Goal: Task Accomplishment & Management: Use online tool/utility

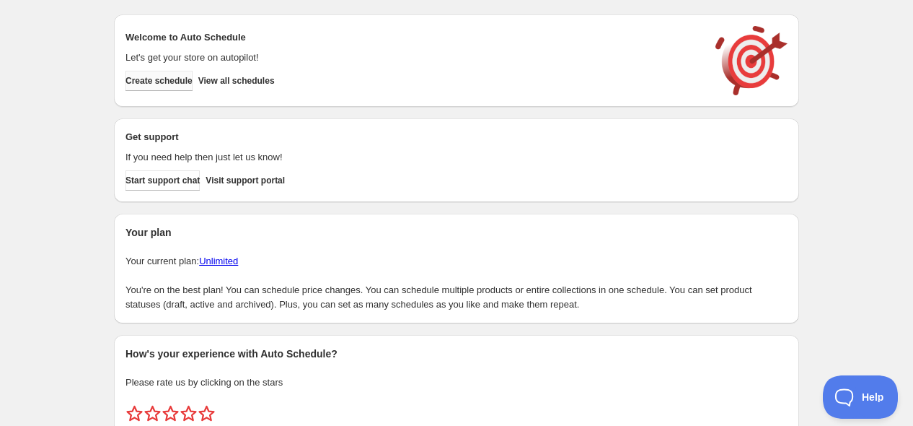
click at [171, 76] on span "Create schedule" at bounding box center [159, 81] width 67 height 12
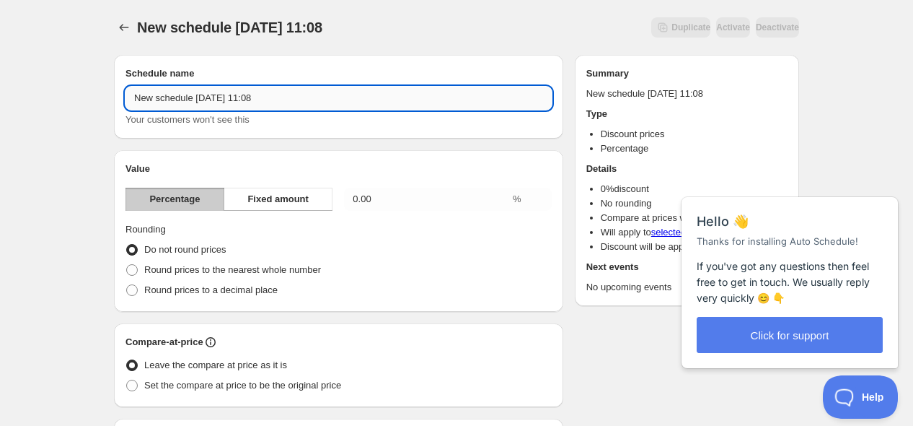
click at [226, 94] on input "New schedule Sep 11 2025 11:08" at bounding box center [339, 98] width 426 height 23
type input "Weber Labor Day $100 Off Promo"
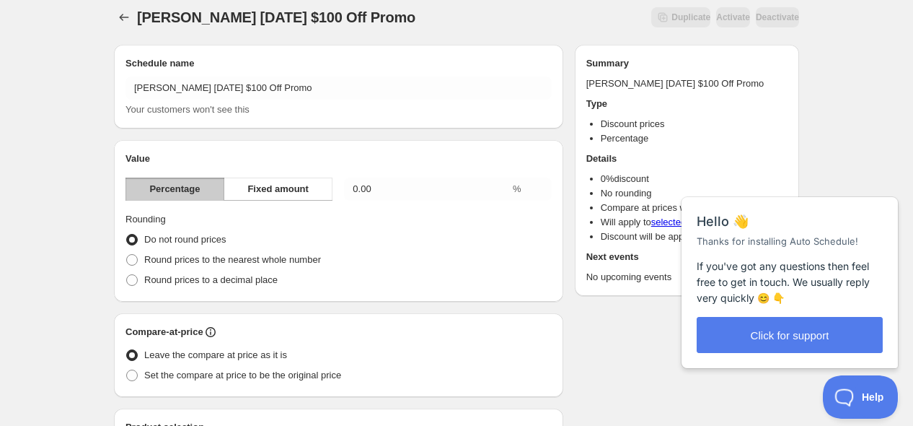
scroll to position [3, 0]
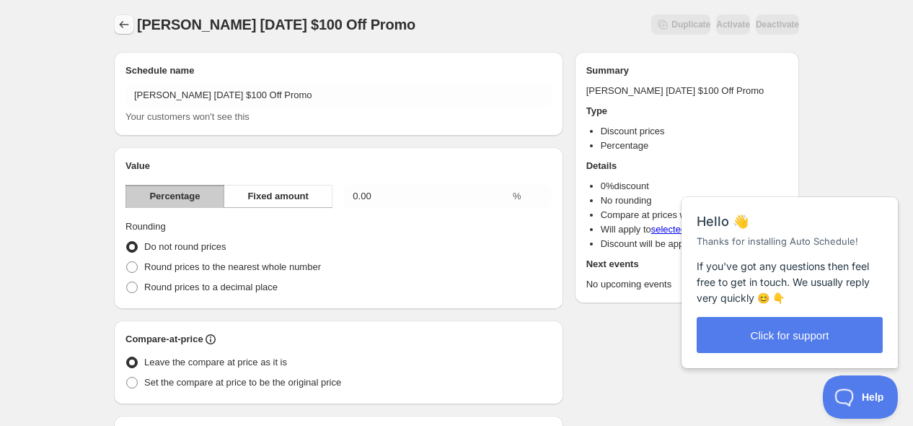
click at [123, 22] on icon "Schedules" at bounding box center [124, 24] width 9 height 7
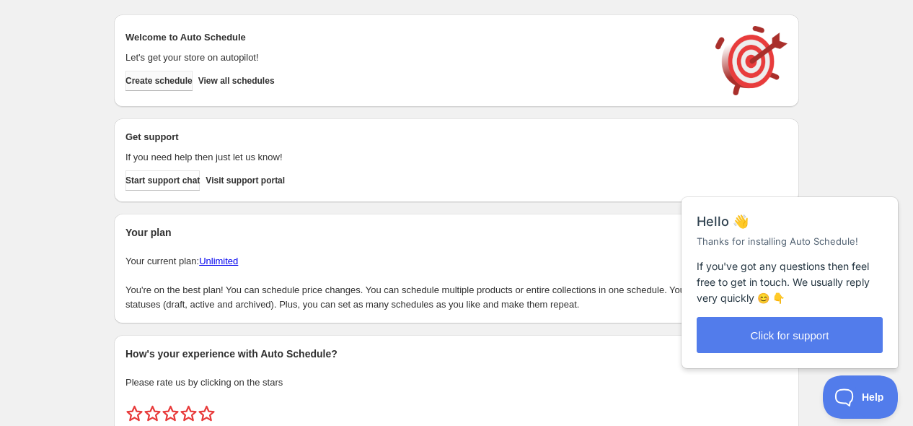
click at [189, 84] on span "Create schedule" at bounding box center [159, 81] width 67 height 12
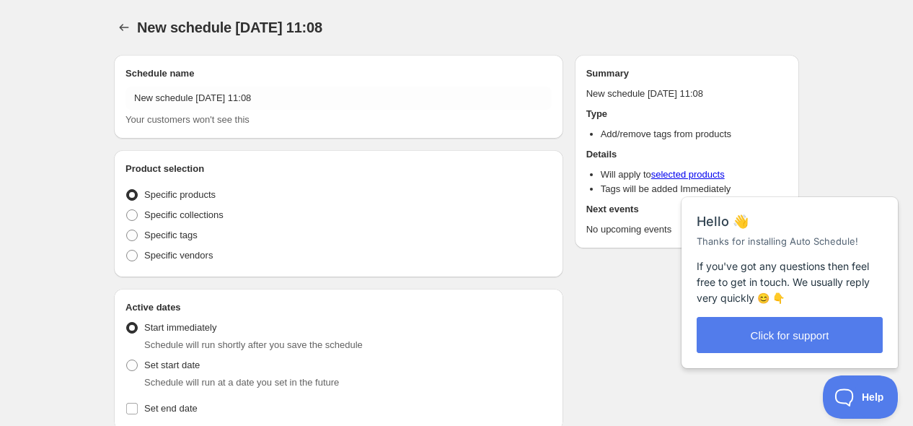
radio input "true"
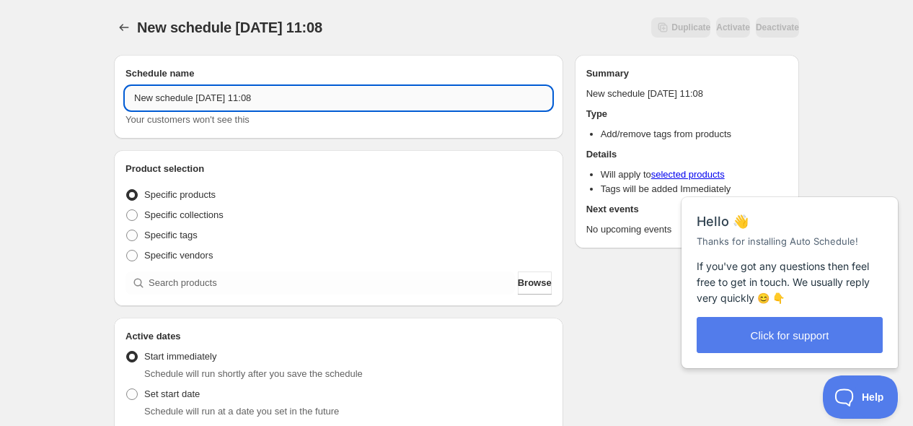
click at [283, 87] on input "New schedule Sep 11 2025 11:08" at bounding box center [339, 98] width 426 height 23
type input "D"
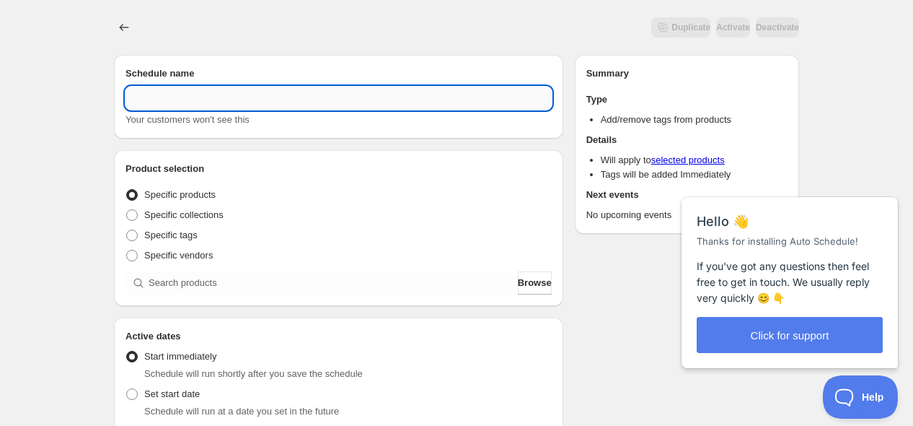
type input "G"
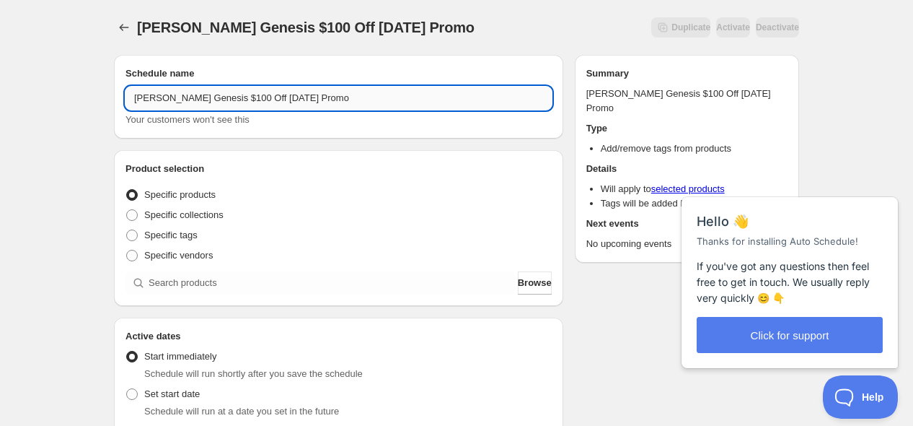
type input "Weber Genesis $100 Off Labor Day Promo"
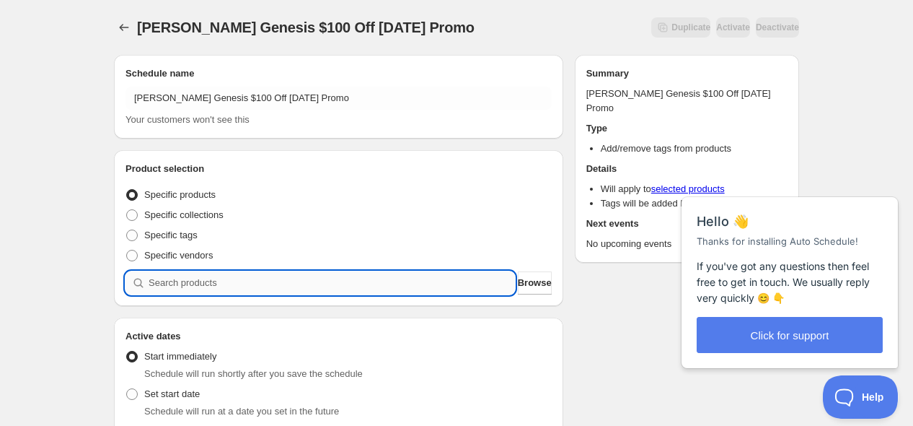
click at [154, 286] on input "search" at bounding box center [332, 282] width 366 height 23
type input "e"
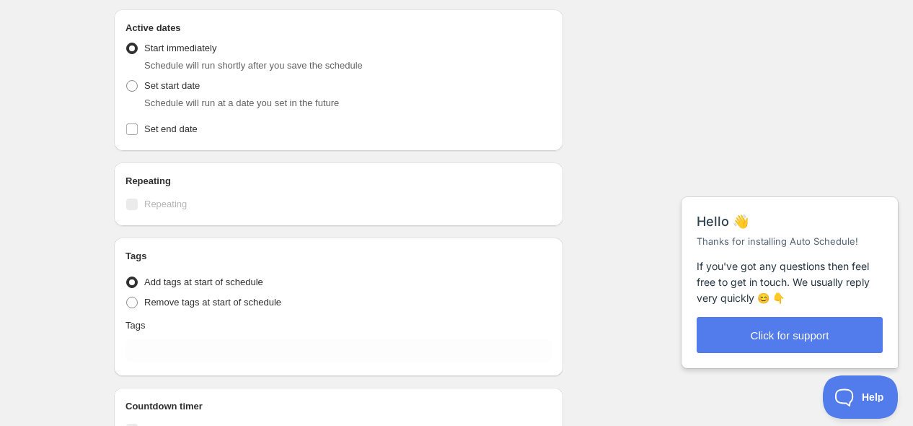
scroll to position [577, 0]
click at [132, 122] on input "Set end date" at bounding box center [132, 128] width 12 height 12
checkbox input "true"
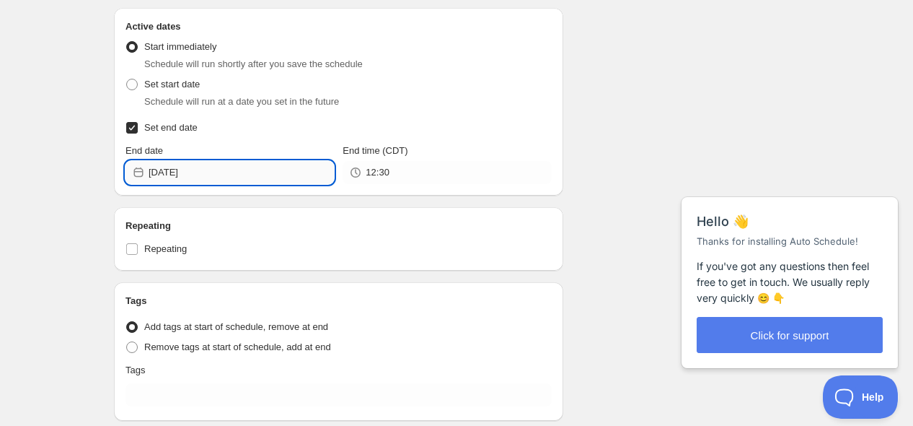
click at [286, 161] on input "2025-09-11" at bounding box center [241, 172] width 185 height 23
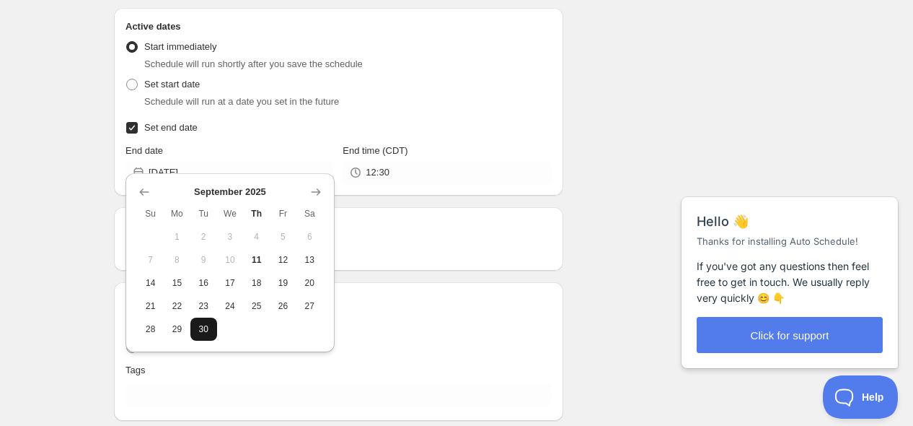
click at [197, 319] on button "30" at bounding box center [203, 328] width 27 height 23
type input "2025-09-30"
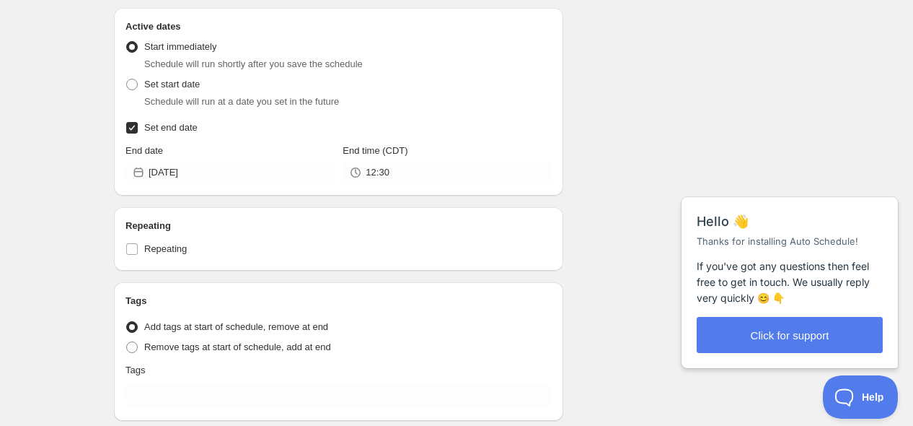
click at [413, 173] on div "Active dates Active Date Type Start immediately Schedule will run shortly after…" at bounding box center [338, 102] width 449 height 188
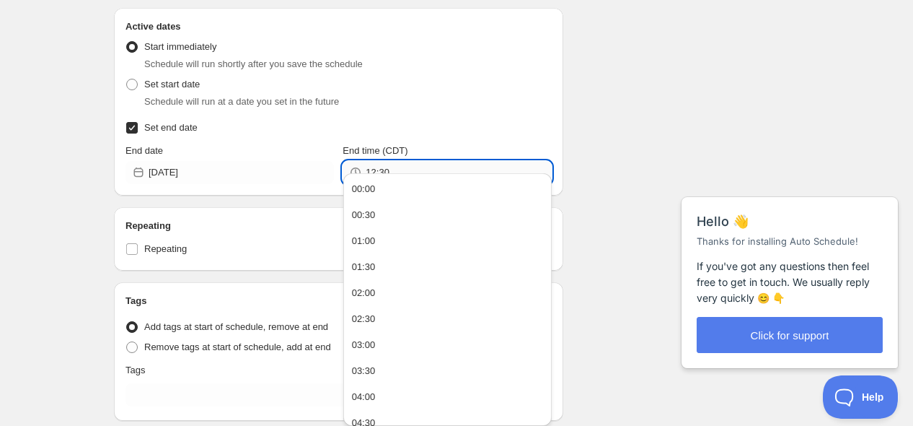
click at [419, 169] on div "Weber Genesis $100 Off Labor Day Promo. This page is ready Weber Genesis $100 O…" at bounding box center [456, 17] width 913 height 1188
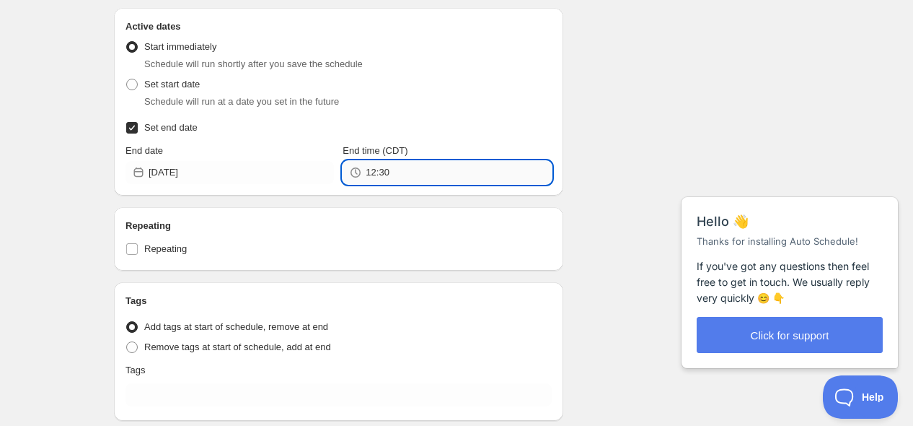
click at [419, 169] on input "12:30" at bounding box center [458, 172] width 185 height 23
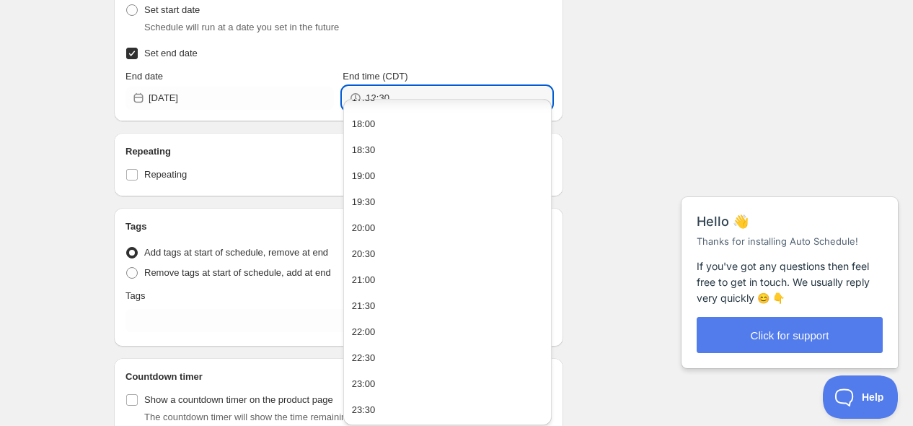
scroll to position [925, 0]
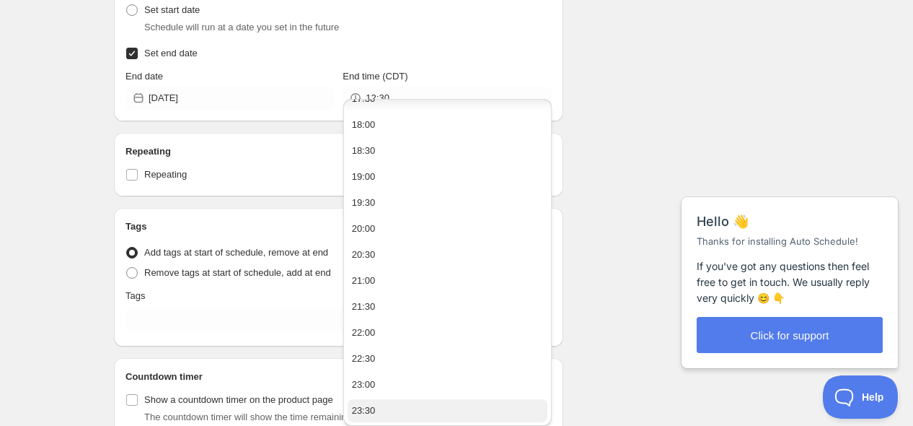
click at [404, 405] on button "23:30" at bounding box center [448, 410] width 200 height 23
type input "23:30"
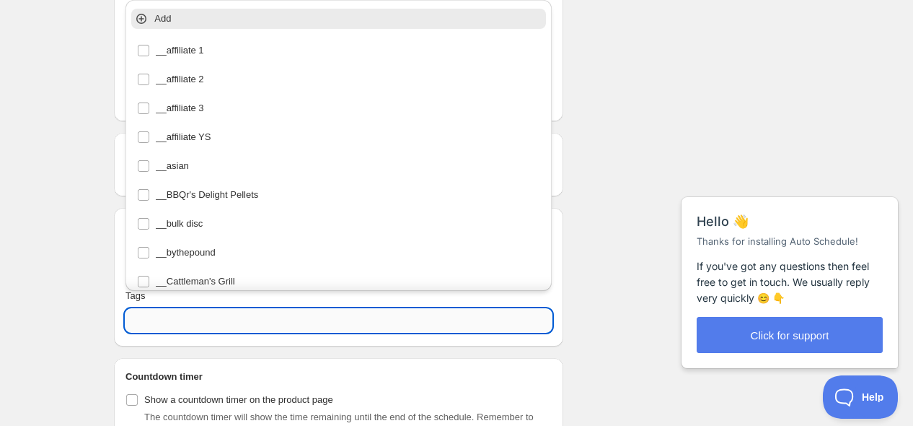
click at [156, 309] on input "text" at bounding box center [339, 320] width 426 height 23
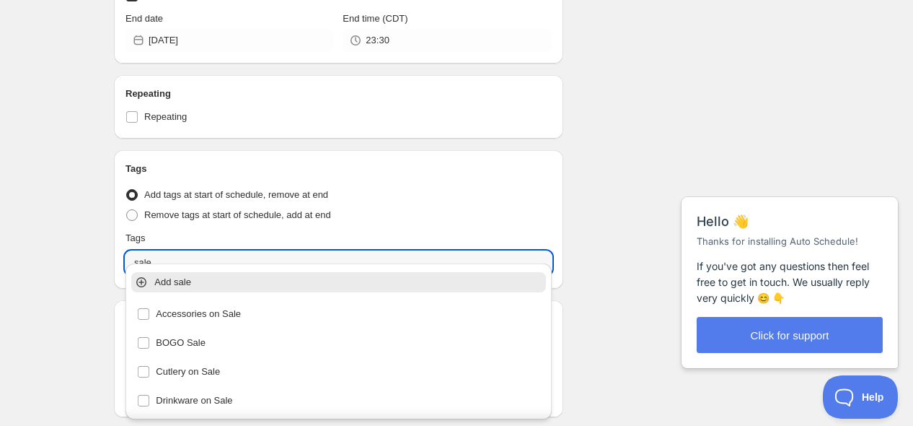
scroll to position [710, 0]
click at [143, 281] on icon at bounding box center [142, 281] width 6 height 6
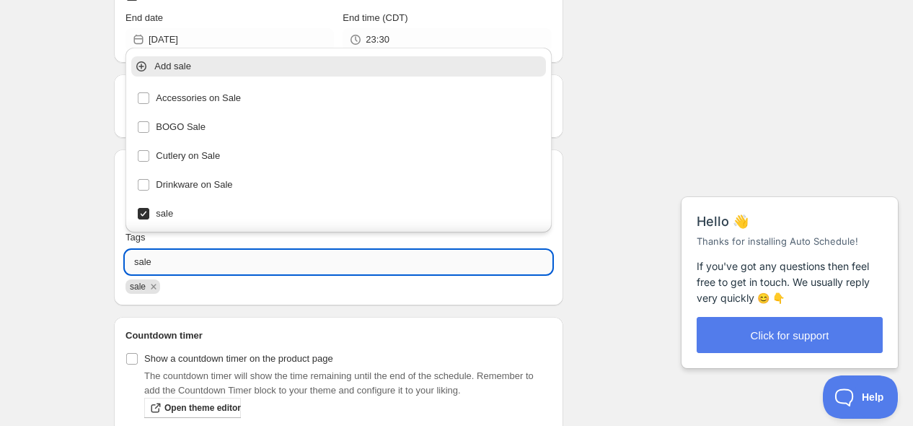
click at [186, 252] on input "sale" at bounding box center [339, 261] width 426 height 23
type input "r"
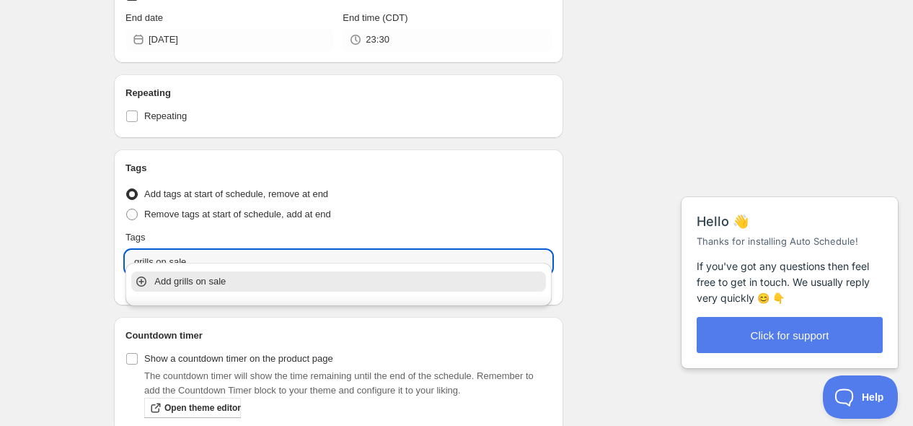
click at [143, 274] on icon at bounding box center [141, 281] width 14 height 14
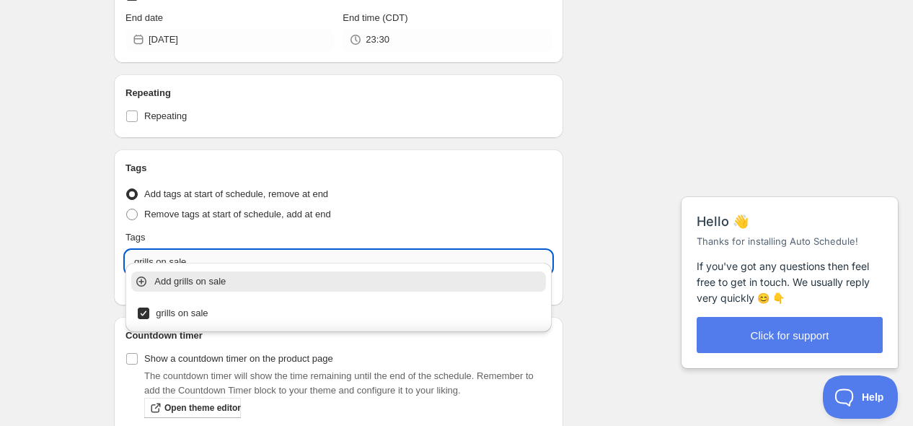
click at [224, 255] on input "grills on sale" at bounding box center [339, 261] width 426 height 23
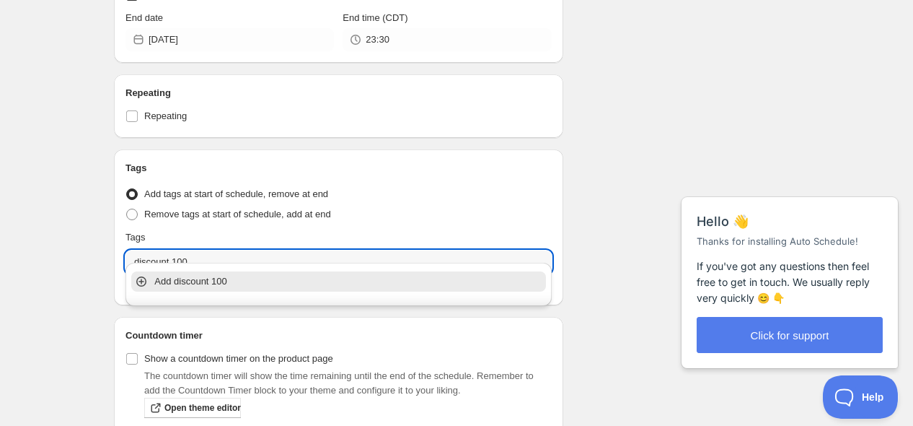
click at [198, 273] on div "Add discount 100" at bounding box center [338, 281] width 421 height 29
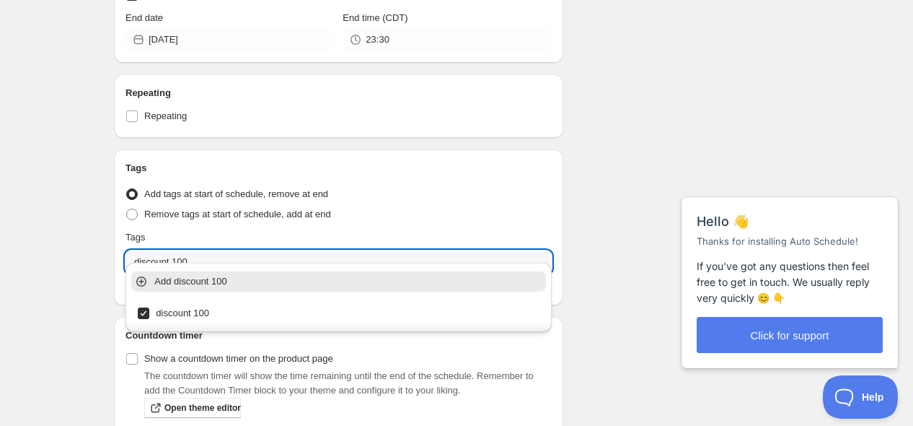
click at [124, 276] on div "sale grills on sale discount 100" at bounding box center [337, 284] width 429 height 17
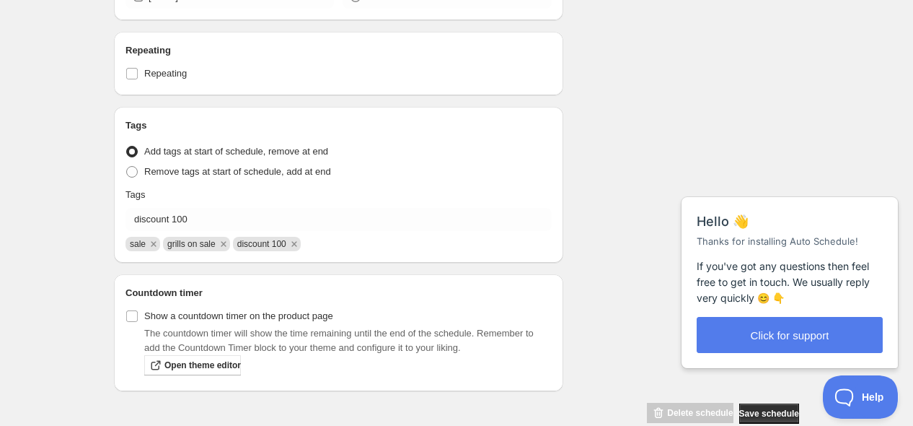
scroll to position [754, 0]
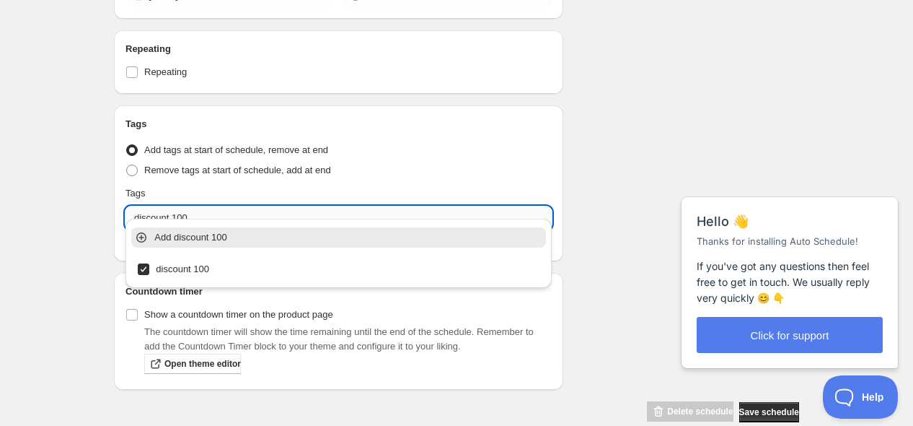
click at [306, 206] on input "discount 100" at bounding box center [339, 217] width 426 height 23
type input "d"
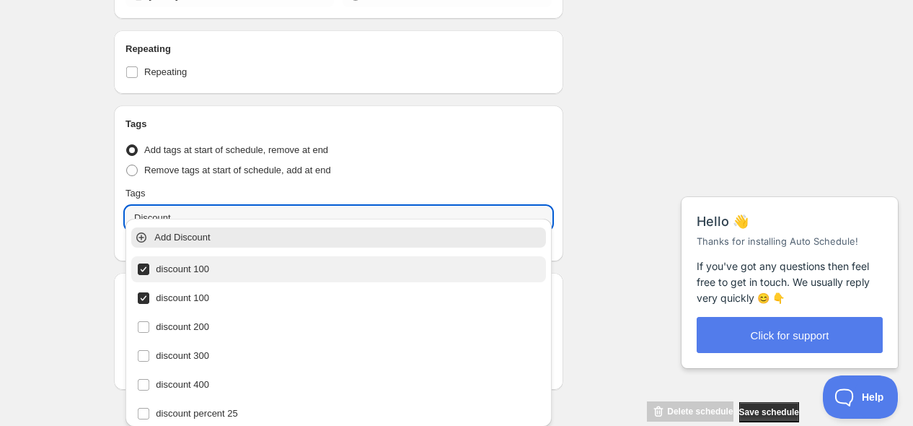
click at [146, 268] on div "discount 100" at bounding box center [338, 269] width 403 height 20
type input "grills on sale"
checkbox input "false"
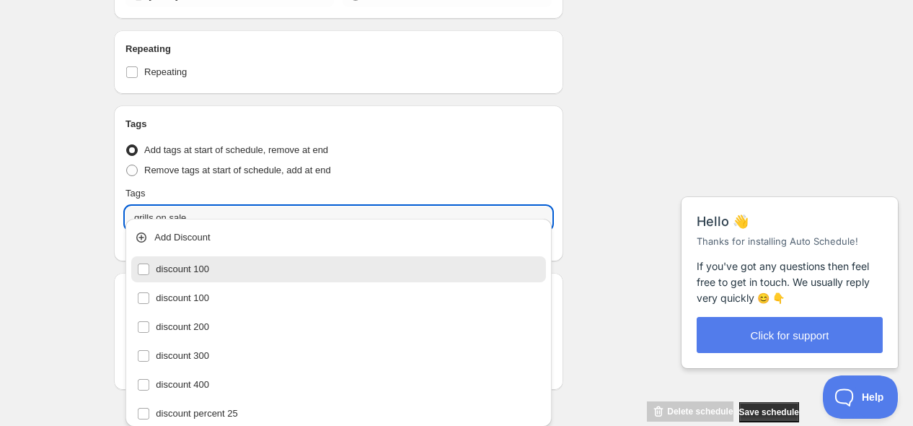
click at [146, 268] on div "discount 100" at bounding box center [338, 269] width 403 height 20
type input "discount 100"
checkbox input "true"
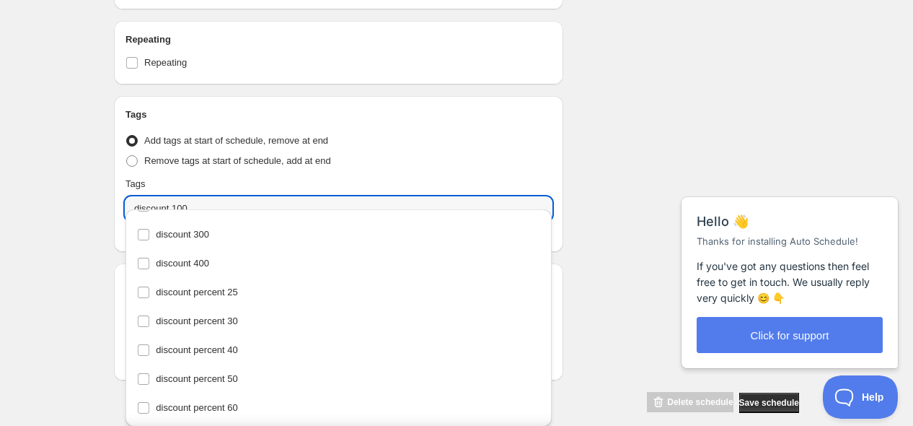
scroll to position [0, 0]
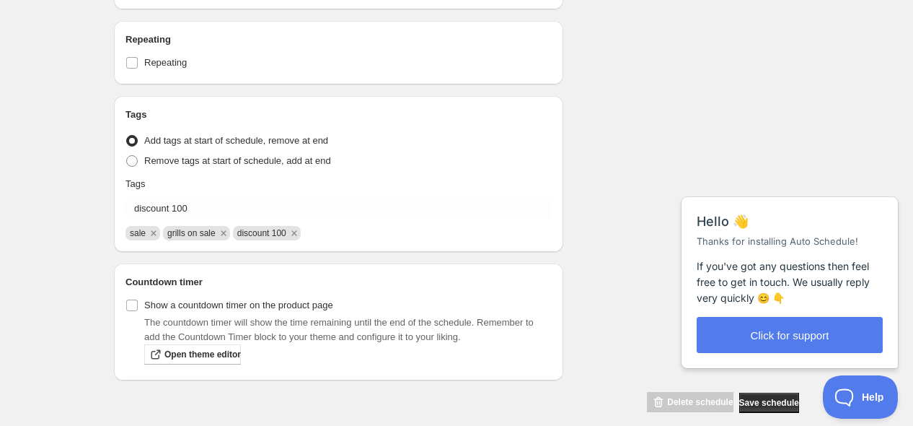
click at [290, 227] on icon "Remove discount 100" at bounding box center [294, 233] width 13 height 13
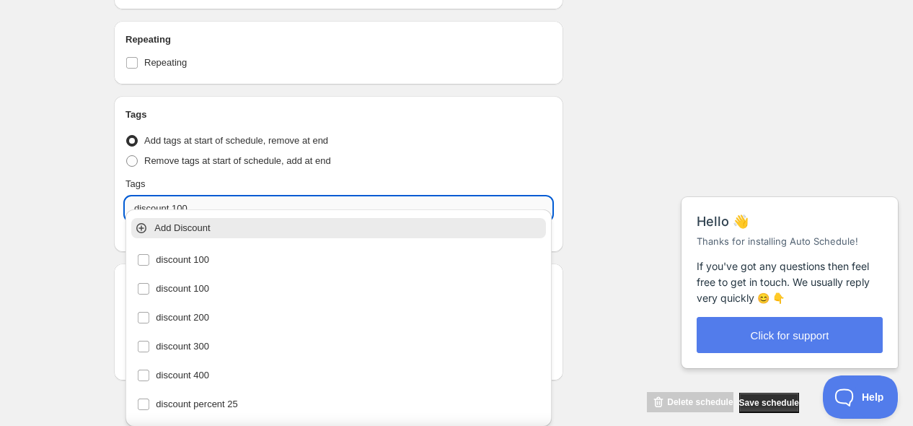
click at [302, 198] on input "discount 100" at bounding box center [339, 208] width 426 height 23
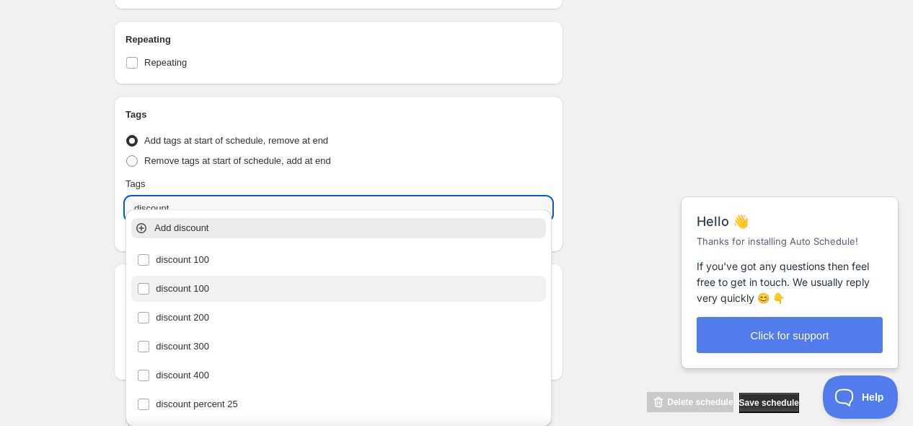
click at [143, 287] on div "discount 100" at bounding box center [338, 288] width 403 height 20
type input "discount 100"
checkbox input "true"
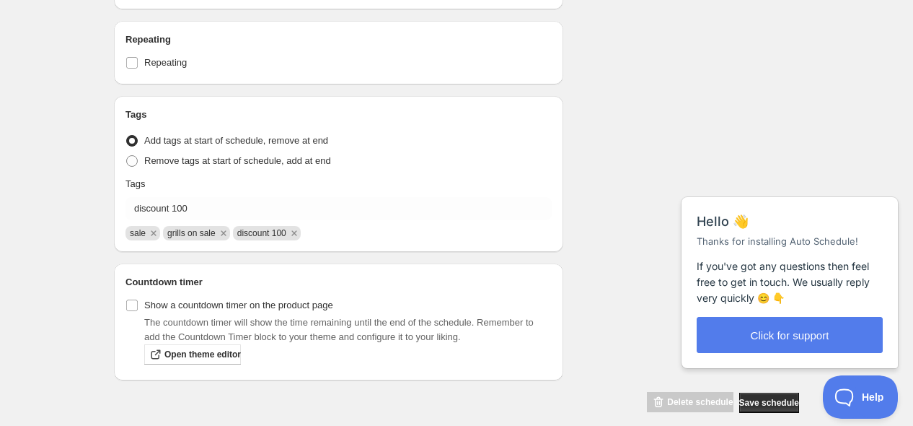
click at [743, 392] on button "Save schedule" at bounding box center [769, 402] width 60 height 20
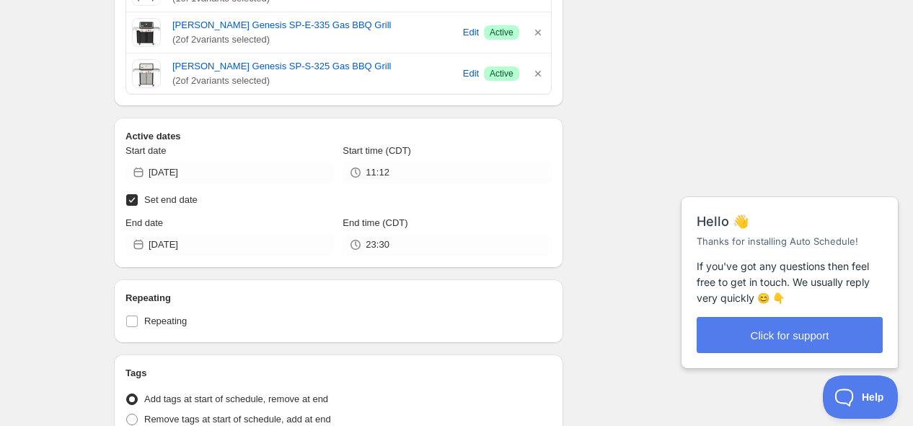
scroll to position [469, 0]
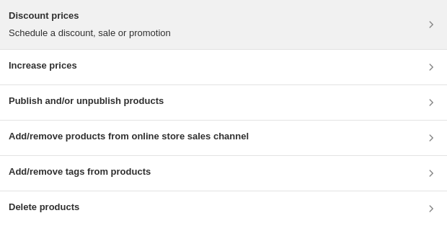
click at [63, 21] on h3 "Discount prices" at bounding box center [90, 16] width 162 height 14
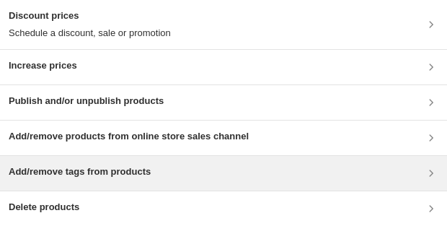
click at [76, 172] on h3 "Add/remove tags from products" at bounding box center [80, 171] width 142 height 14
